Goal: Navigation & Orientation: Find specific page/section

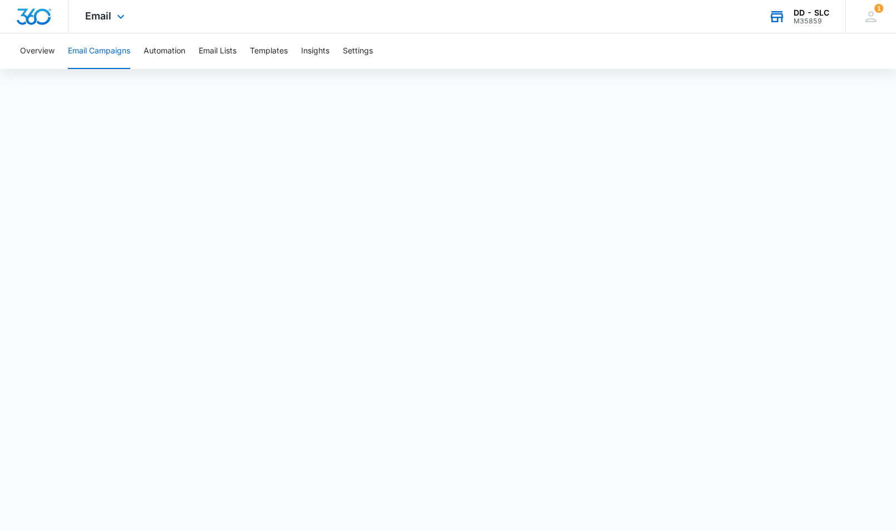
click at [818, 15] on div "DD - SLC" at bounding box center [811, 12] width 36 height 9
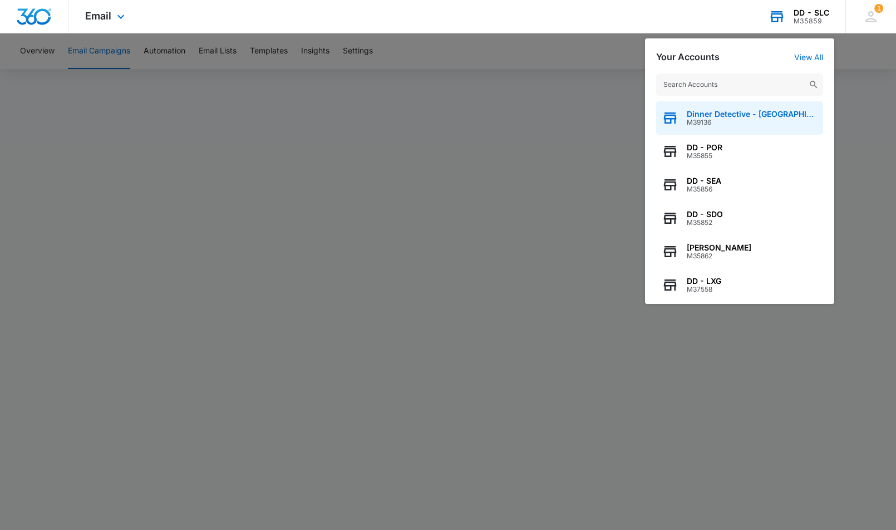
click at [728, 113] on span "Dinner Detective - [GEOGRAPHIC_DATA]" at bounding box center [751, 114] width 131 height 9
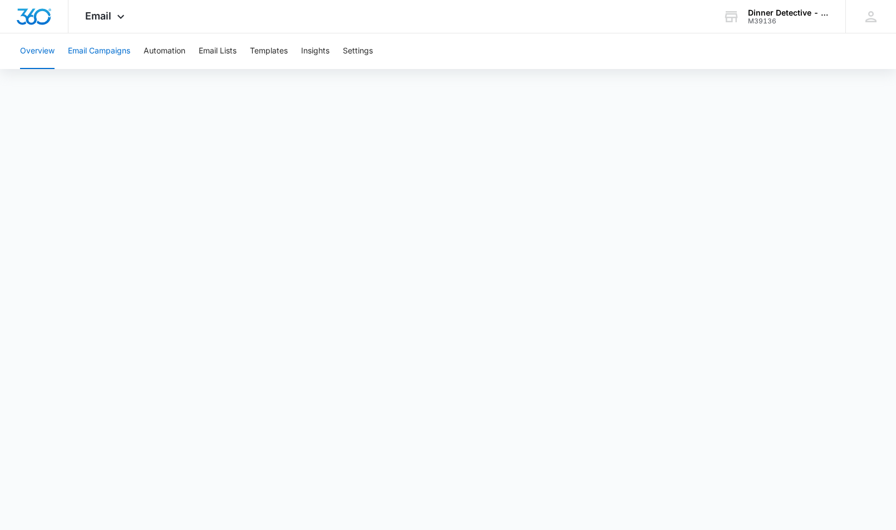
click at [102, 51] on button "Email Campaigns" at bounding box center [99, 51] width 62 height 36
click at [113, 55] on button "Email Campaigns" at bounding box center [99, 51] width 62 height 36
click at [27, 47] on button "Overview" at bounding box center [37, 51] width 34 height 36
